Goal: Check status: Check status

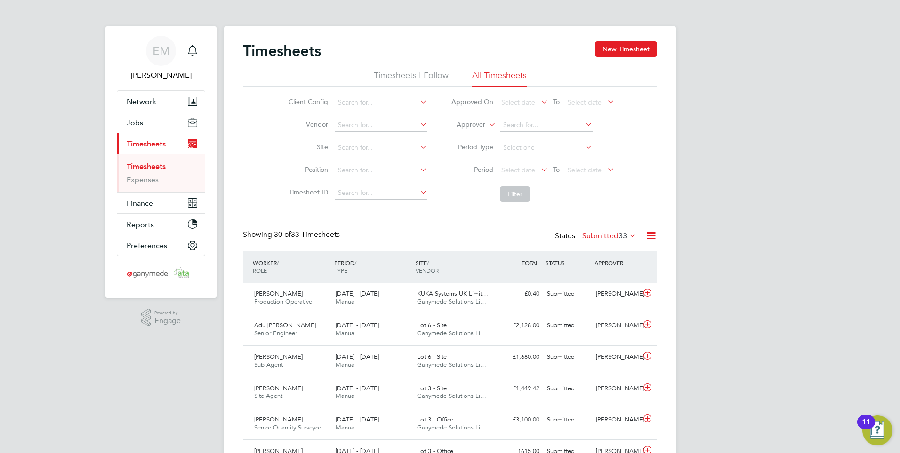
click at [161, 170] on link "Timesheets" at bounding box center [146, 166] width 39 height 9
click at [354, 102] on input at bounding box center [381, 102] width 93 height 13
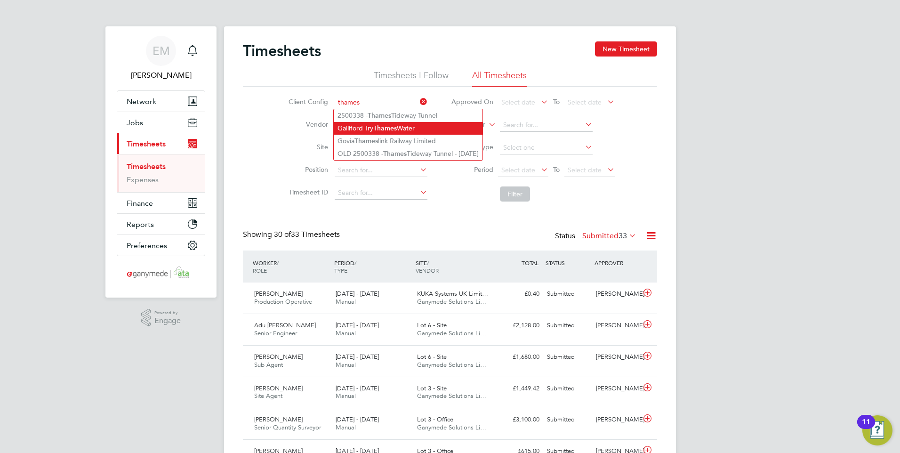
click at [408, 128] on li "Galliford Try Thames Water" at bounding box center [408, 128] width 149 height 13
type input "Galliford Try Thames Water"
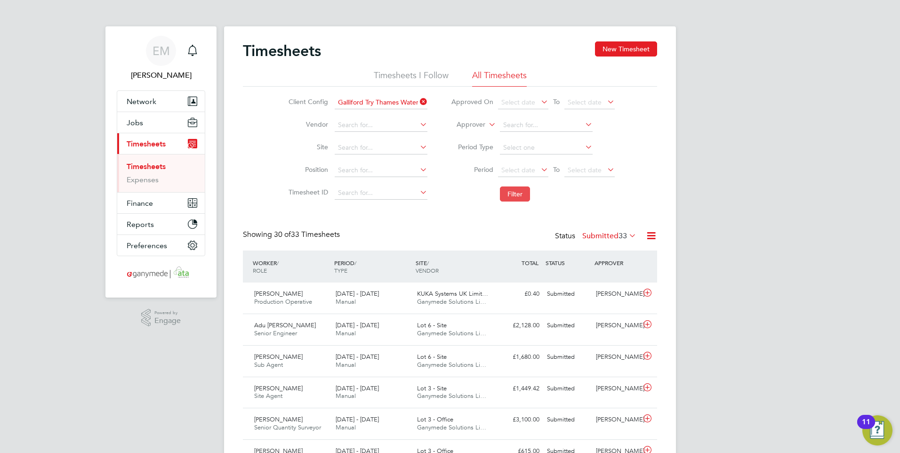
click at [511, 193] on button "Filter" at bounding box center [515, 193] width 30 height 15
click at [506, 195] on button "Filter" at bounding box center [515, 193] width 30 height 15
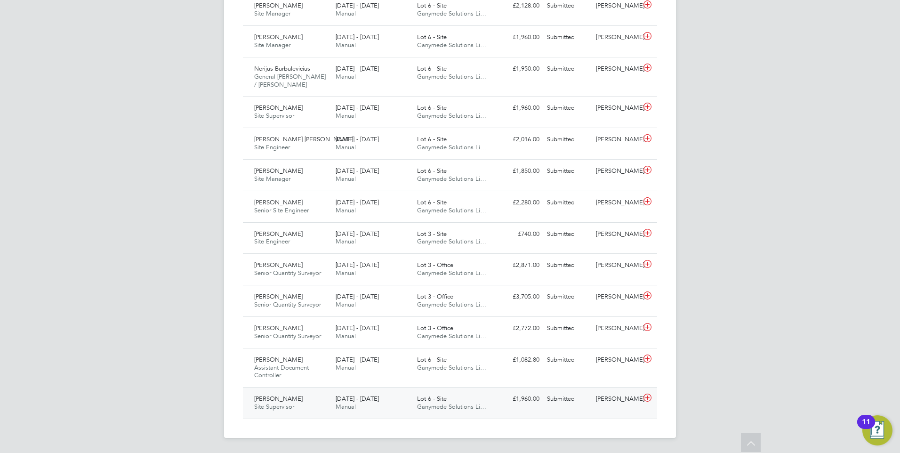
click at [347, 396] on span "[DATE] - [DATE]" at bounding box center [357, 399] width 43 height 8
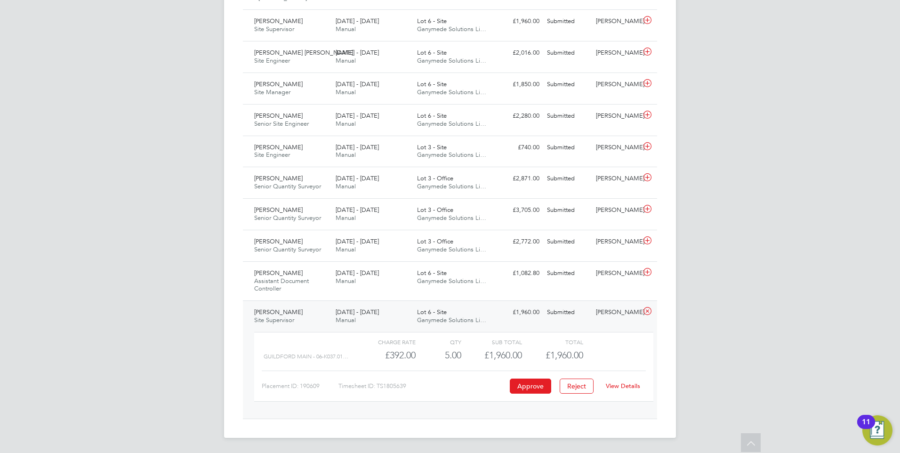
click at [632, 387] on link "View Details" at bounding box center [623, 386] width 34 height 8
click at [366, 274] on span "[DATE] - [DATE]" at bounding box center [357, 273] width 43 height 8
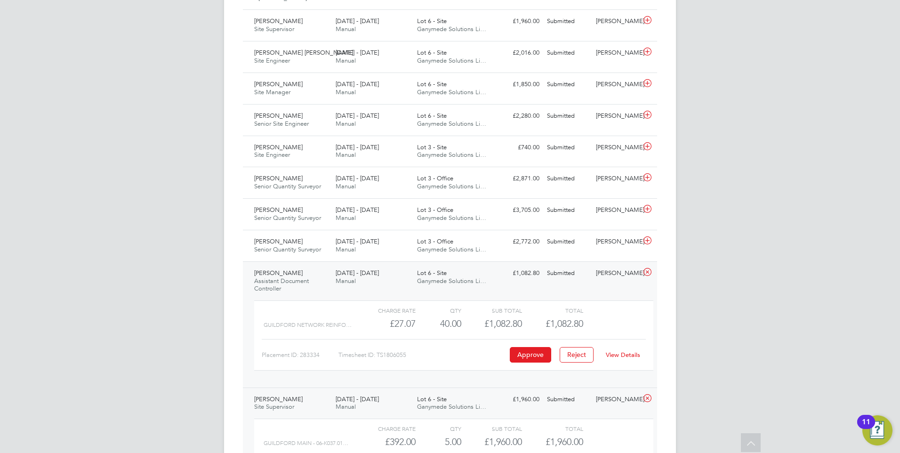
click at [619, 354] on link "View Details" at bounding box center [623, 355] width 34 height 8
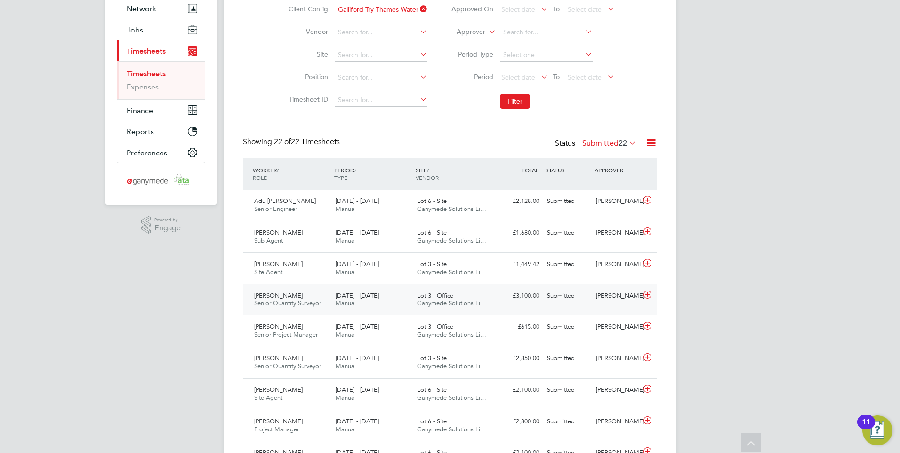
click at [360, 298] on span "[DATE] - [DATE]" at bounding box center [357, 295] width 43 height 8
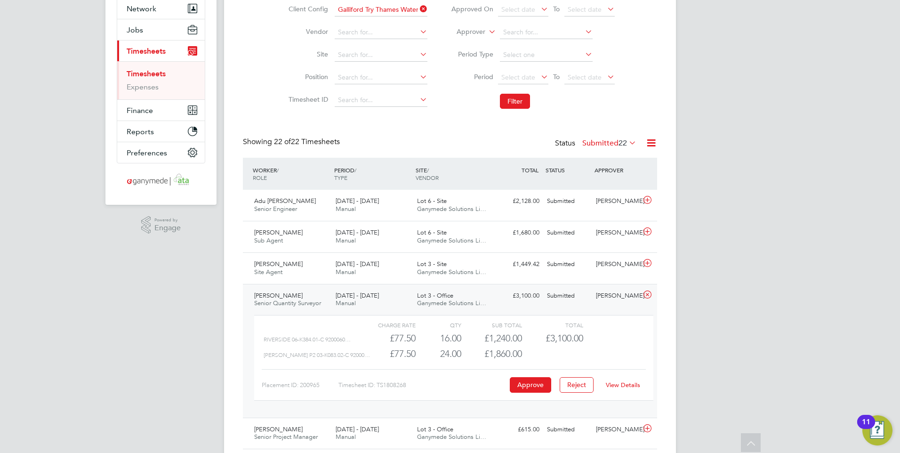
click at [621, 387] on link "View Details" at bounding box center [623, 385] width 34 height 8
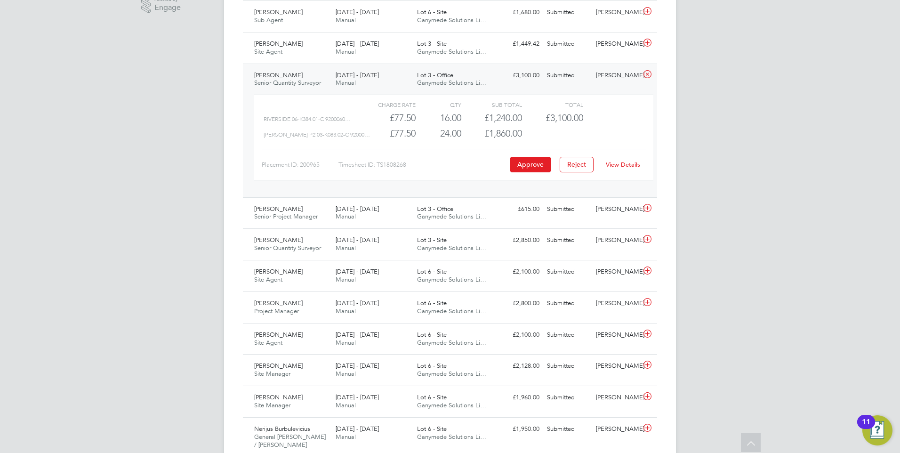
scroll to position [328, 0]
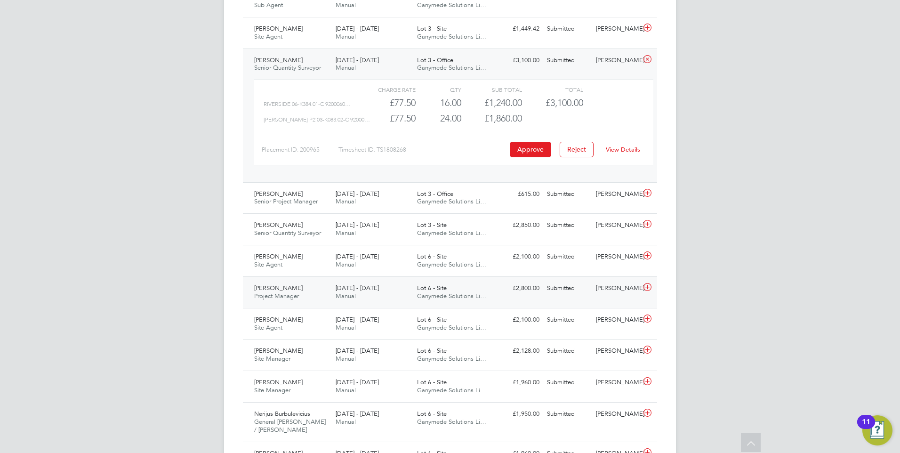
click at [355, 290] on span "18 - 24 Aug 2025" at bounding box center [357, 288] width 43 height 8
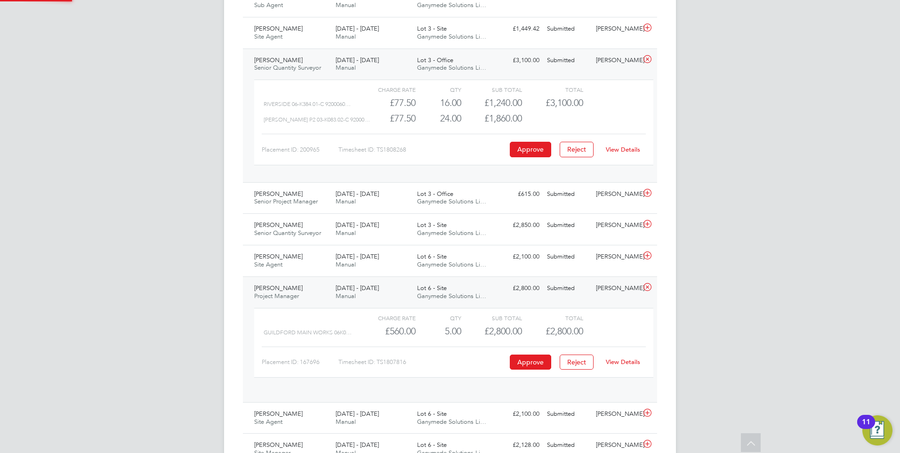
scroll to position [16, 92]
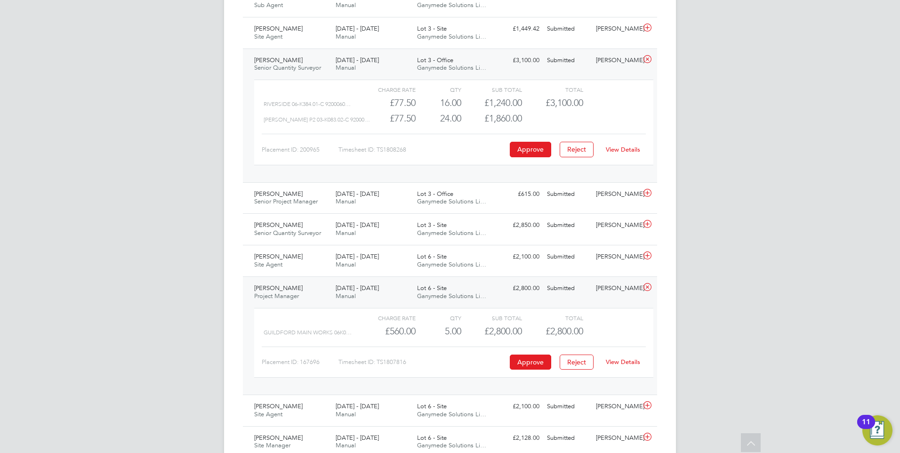
click at [634, 363] on link "View Details" at bounding box center [623, 362] width 34 height 8
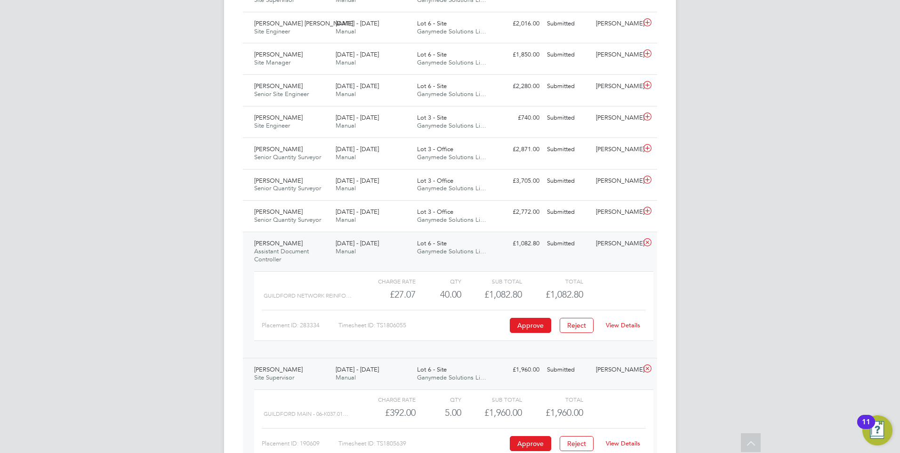
scroll to position [893, 0]
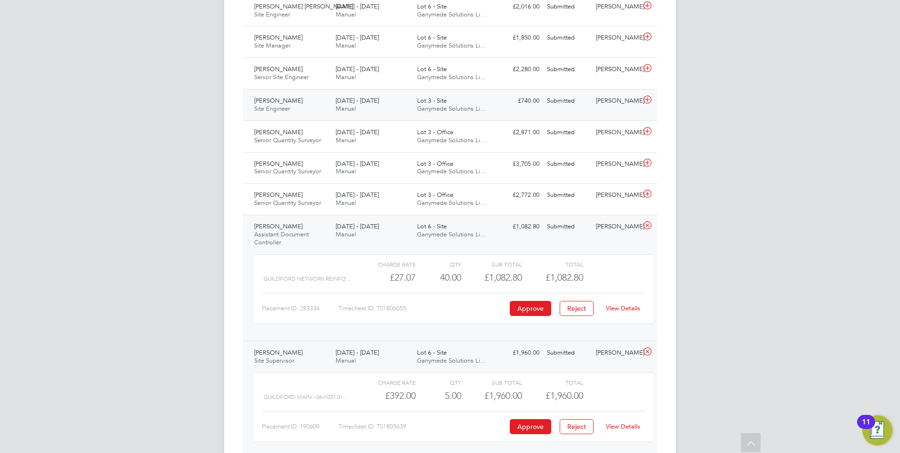
click at [358, 108] on div "11 - 17 Aug 2025 Manual" at bounding box center [372, 105] width 81 height 24
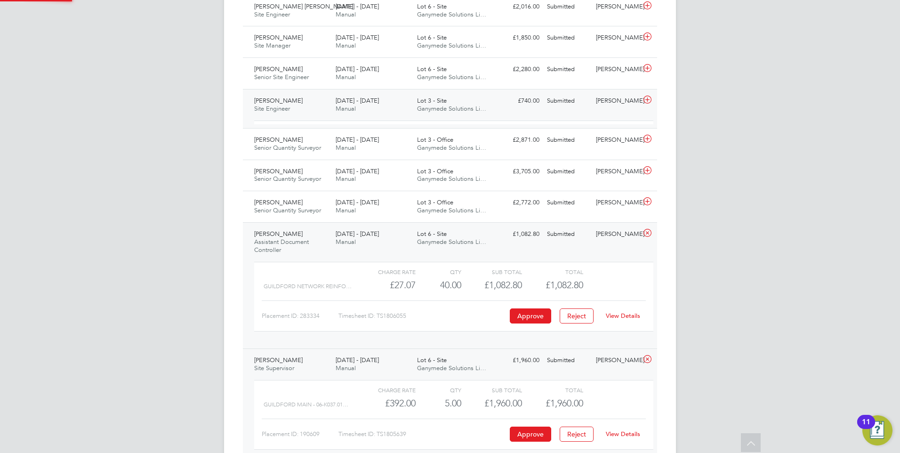
scroll to position [16, 92]
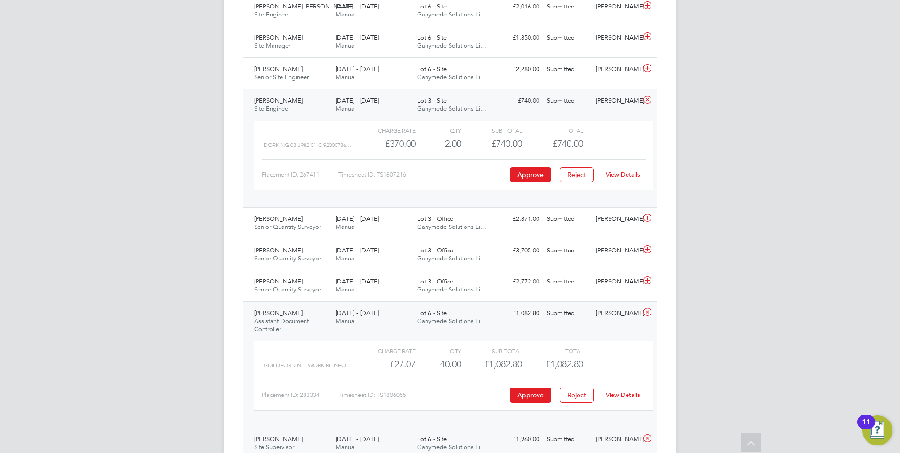
click at [626, 177] on link "View Details" at bounding box center [623, 174] width 34 height 8
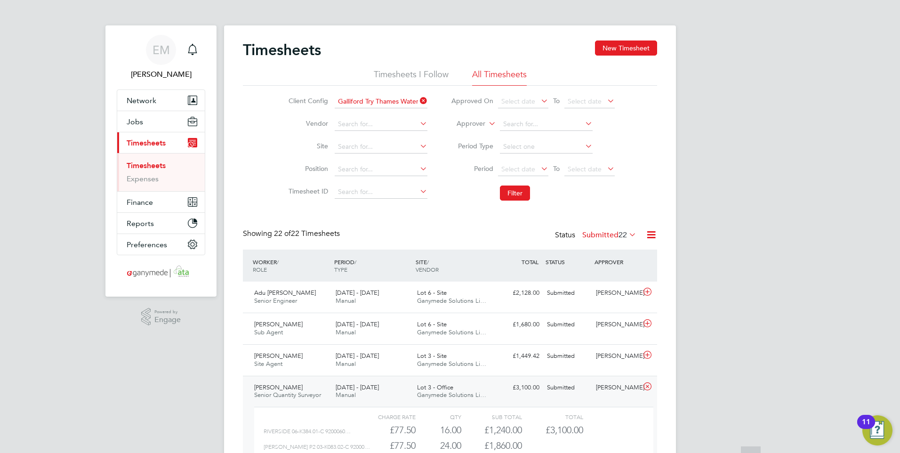
scroll to position [0, 0]
click at [522, 191] on button "Filter" at bounding box center [515, 193] width 30 height 15
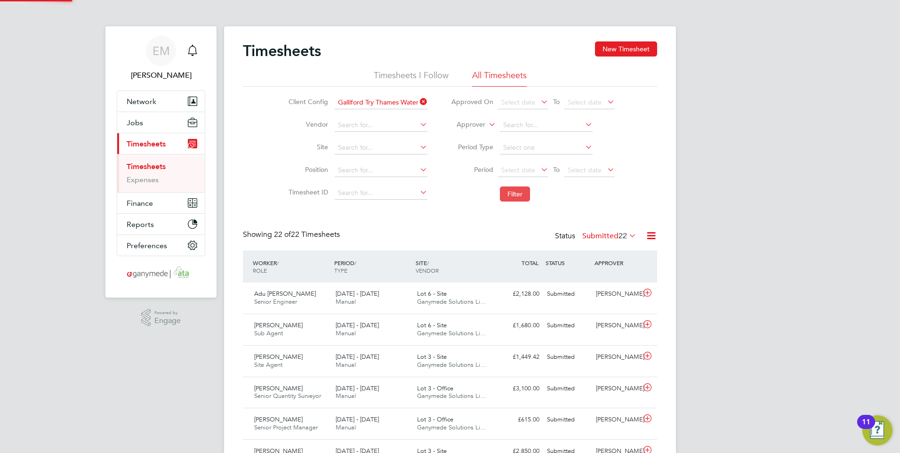
scroll to position [24, 82]
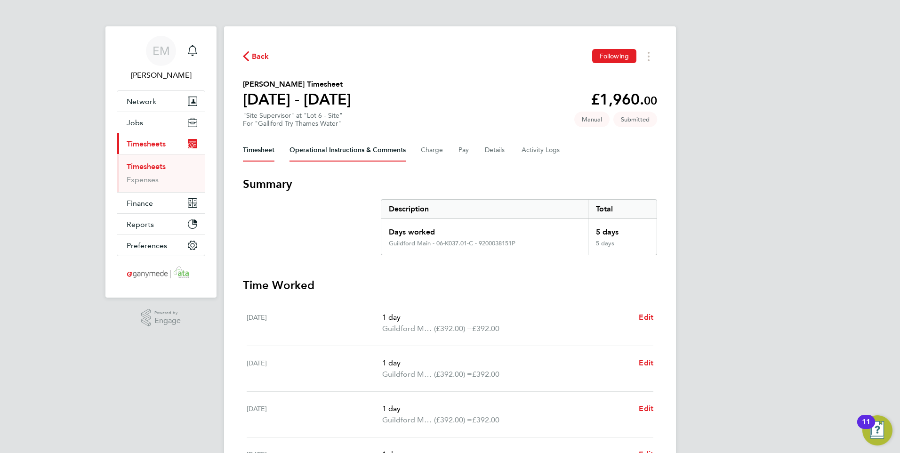
click at [339, 152] on Comments-tab "Operational Instructions & Comments" at bounding box center [348, 150] width 116 height 23
click at [322, 152] on Comments-tab "Operational Instructions & Comments" at bounding box center [348, 150] width 116 height 23
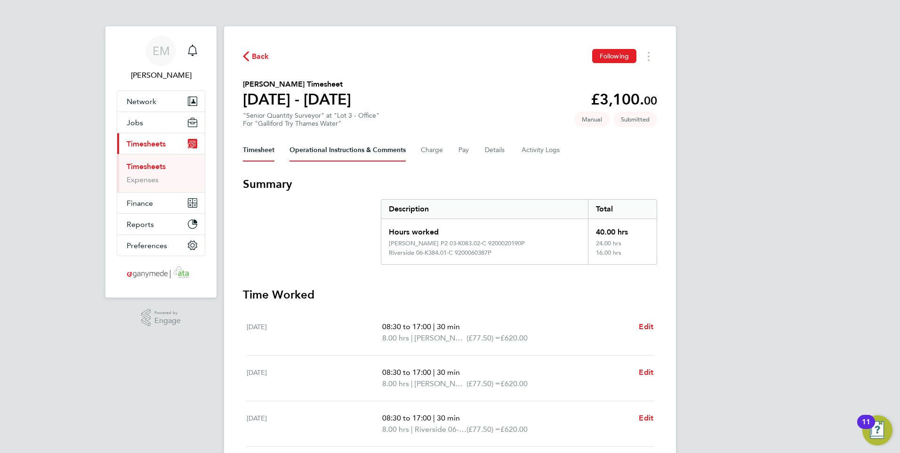
click at [371, 152] on Comments-tab "Operational Instructions & Comments" at bounding box center [348, 150] width 116 height 23
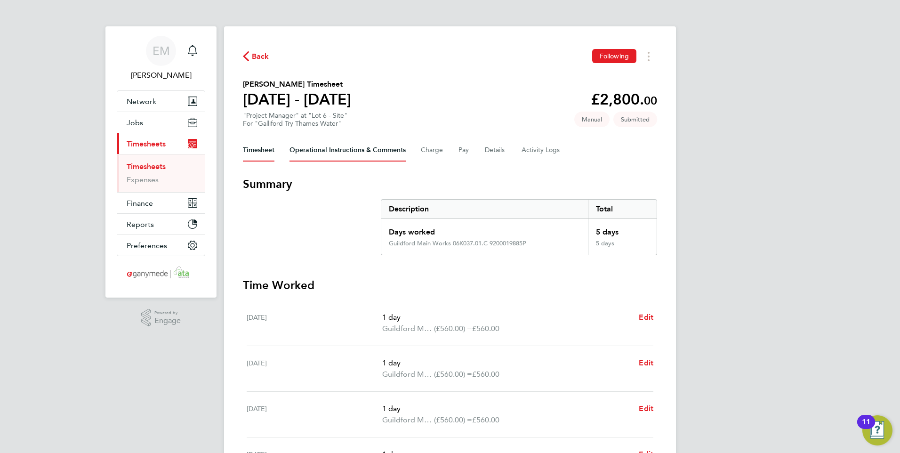
click at [382, 149] on Comments-tab "Operational Instructions & Comments" at bounding box center [348, 150] width 116 height 23
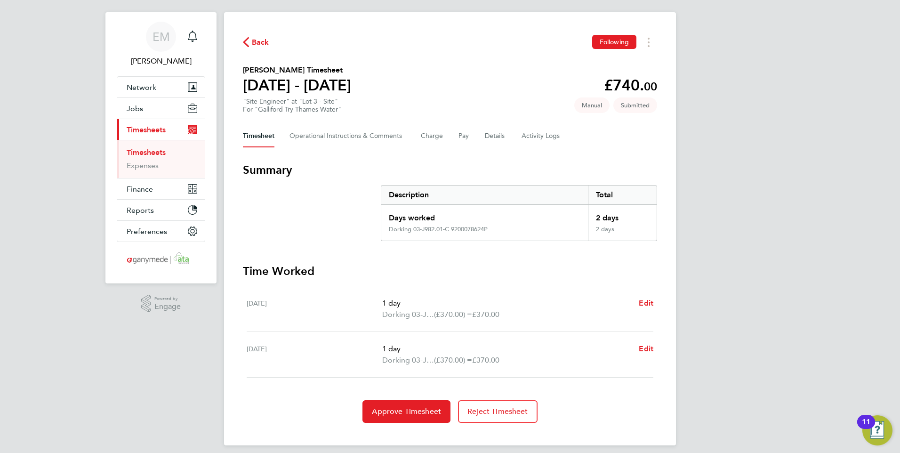
scroll to position [22, 0]
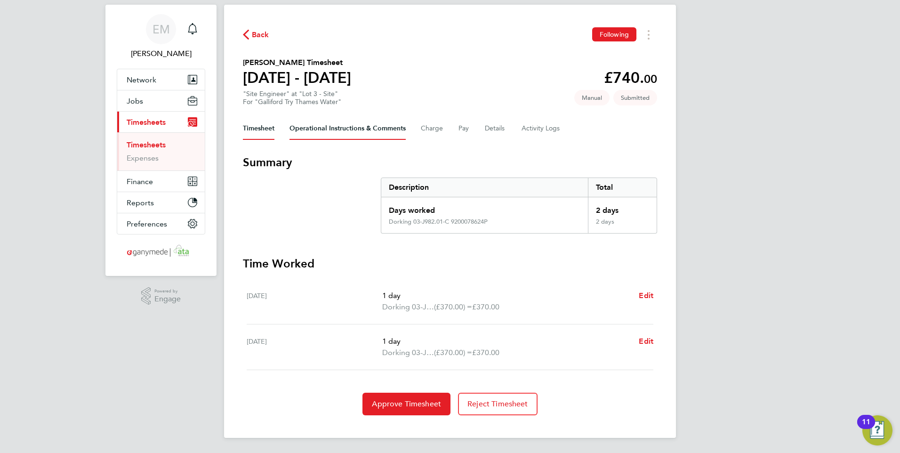
click at [353, 129] on Comments-tab "Operational Instructions & Comments" at bounding box center [348, 128] width 116 height 23
